Goal: Transaction & Acquisition: Purchase product/service

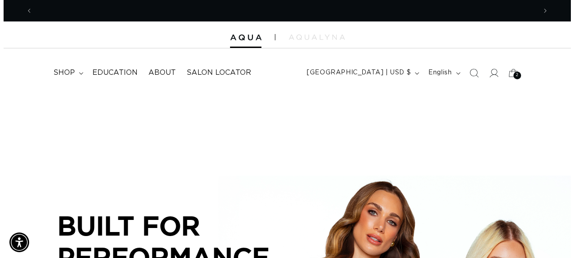
scroll to position [0, 504]
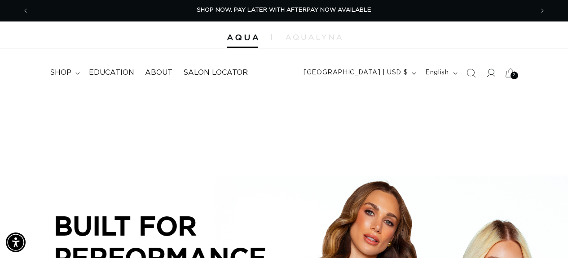
click at [510, 73] on div "2 2" at bounding box center [514, 76] width 8 height 8
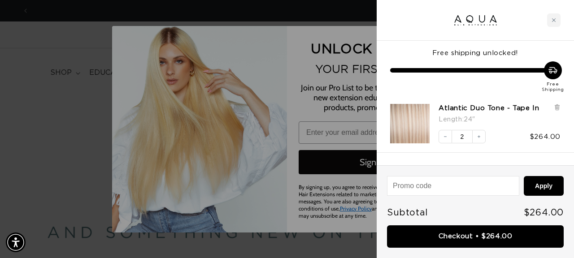
scroll to position [0, 0]
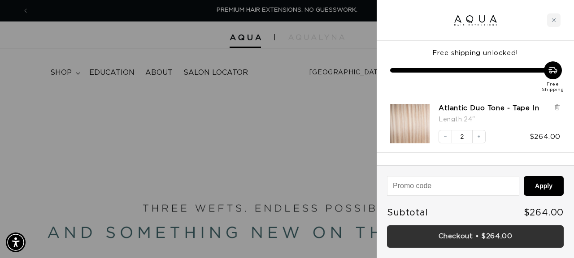
click at [477, 236] on link "Checkout • $264.00" at bounding box center [475, 237] width 177 height 23
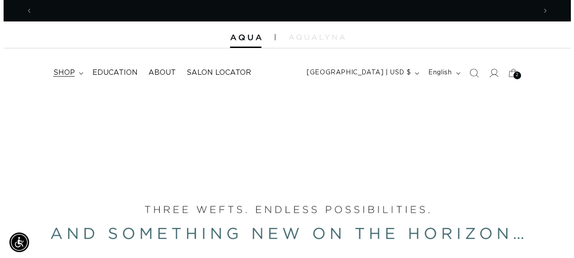
scroll to position [0, 1008]
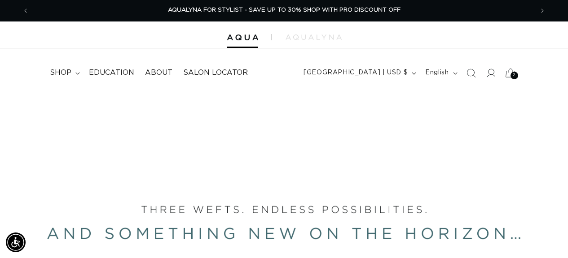
click at [508, 73] on icon at bounding box center [509, 72] width 21 height 21
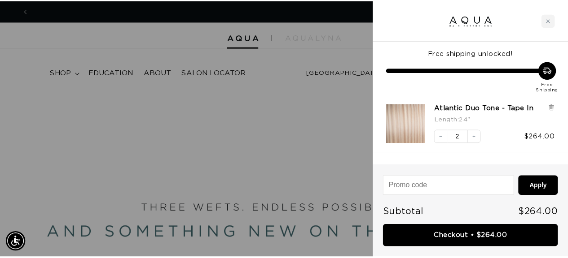
scroll to position [0, 0]
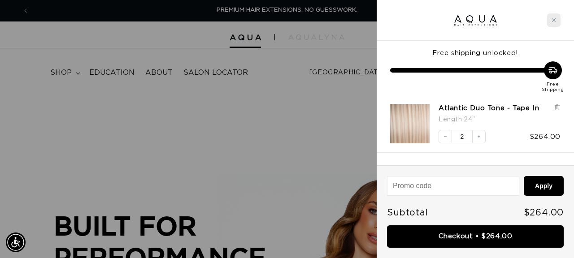
click at [556, 19] on icon "Close cart" at bounding box center [554, 20] width 4 height 4
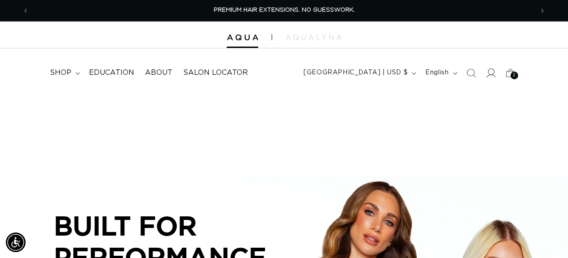
click at [490, 72] on icon at bounding box center [490, 72] width 9 height 9
